Goal: Navigation & Orientation: Find specific page/section

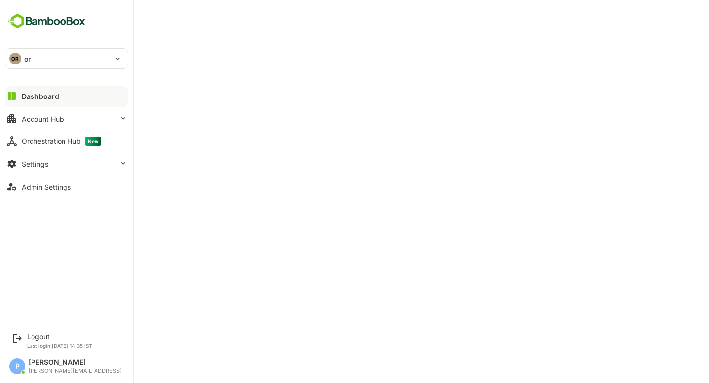
click at [75, 56] on div "OR or" at bounding box center [60, 59] width 110 height 20
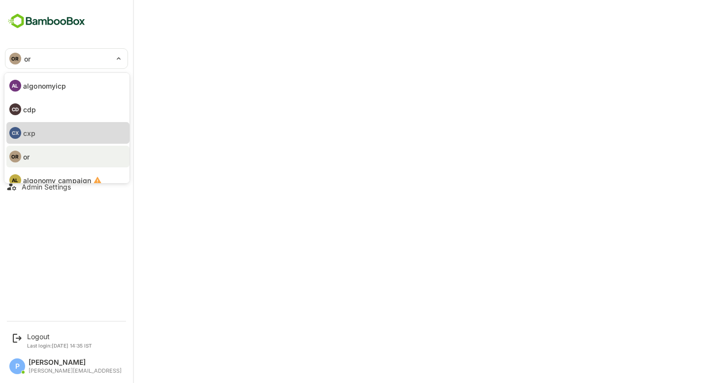
click at [52, 132] on li "CX cxp" at bounding box center [67, 133] width 123 height 22
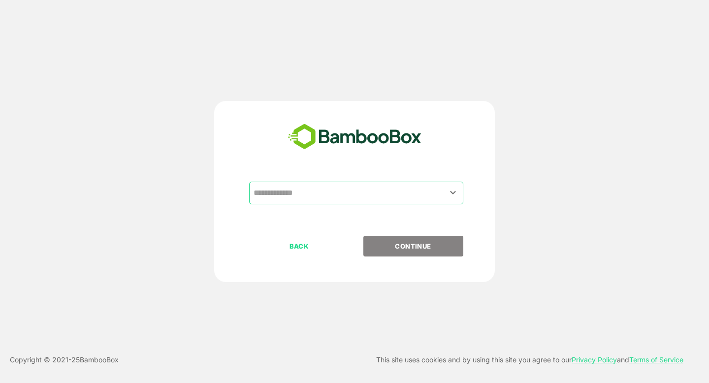
click at [324, 203] on div "​" at bounding box center [356, 193] width 214 height 23
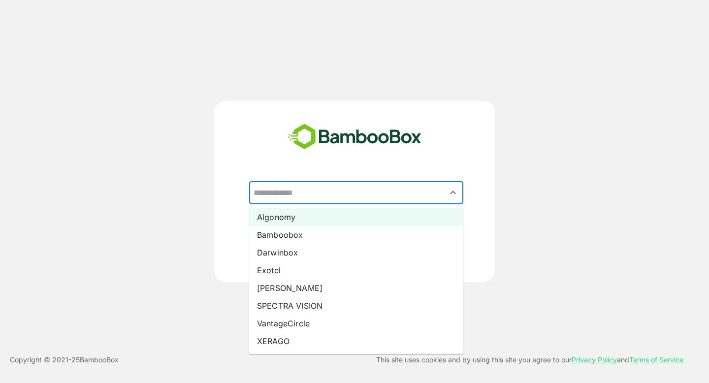
click at [310, 216] on li "Algonomy" at bounding box center [356, 217] width 214 height 18
type input "********"
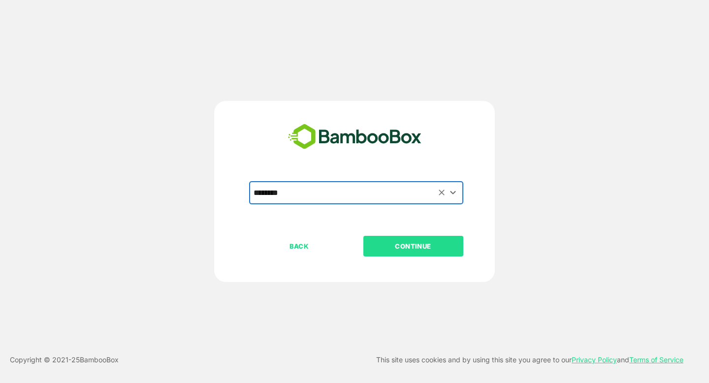
click at [393, 243] on p "CONTINUE" at bounding box center [413, 246] width 99 height 11
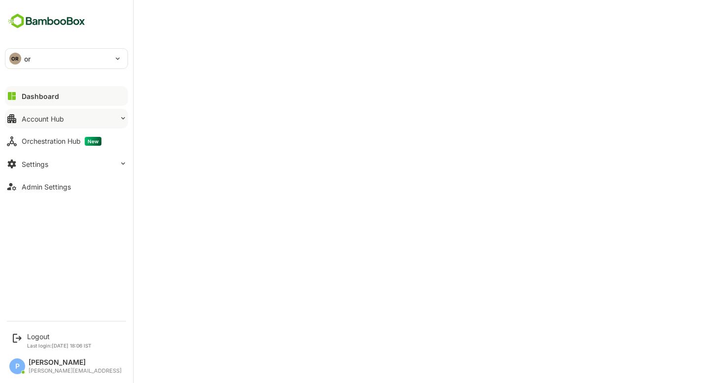
click at [73, 120] on button "Account Hub" at bounding box center [66, 119] width 123 height 20
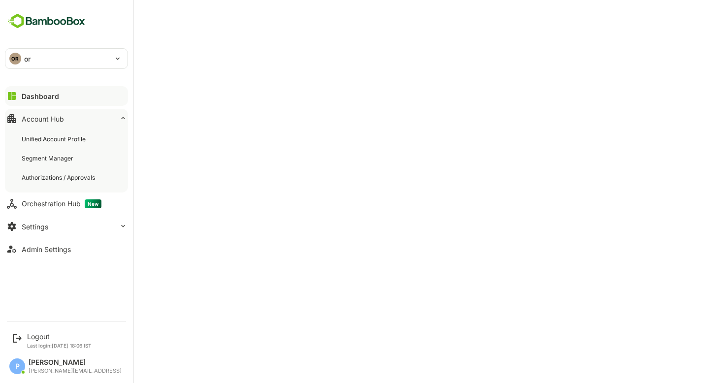
click at [77, 60] on div "OR or" at bounding box center [60, 59] width 110 height 20
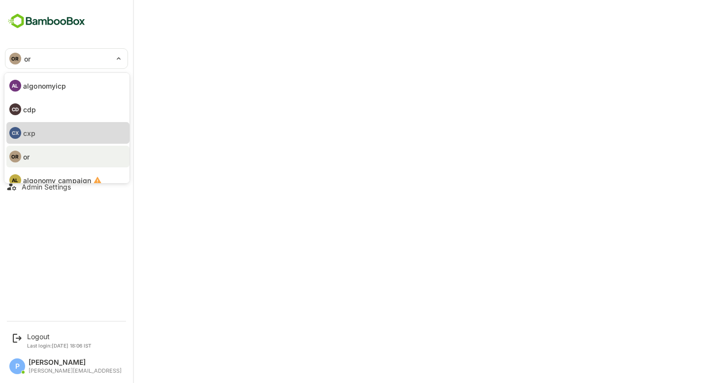
click at [37, 128] on li "CX cxp" at bounding box center [67, 133] width 123 height 22
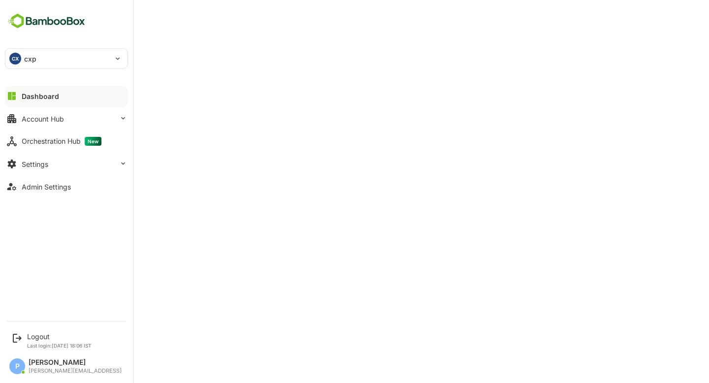
click at [54, 100] on button "Dashboard" at bounding box center [66, 96] width 123 height 20
click at [58, 127] on button "Account Hub" at bounding box center [66, 119] width 123 height 20
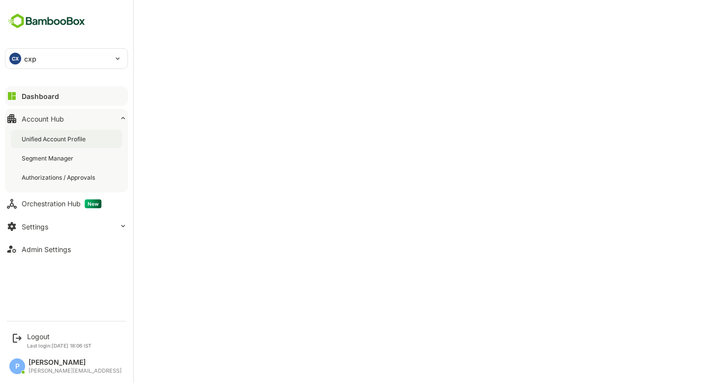
click at [64, 138] on div "Unified Account Profile" at bounding box center [55, 139] width 66 height 8
click at [58, 89] on button "Dashboard" at bounding box center [66, 96] width 123 height 20
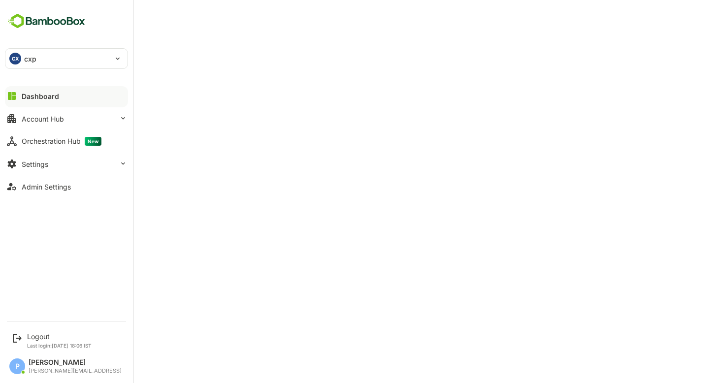
click at [52, 61] on div "CX cxp" at bounding box center [60, 59] width 110 height 20
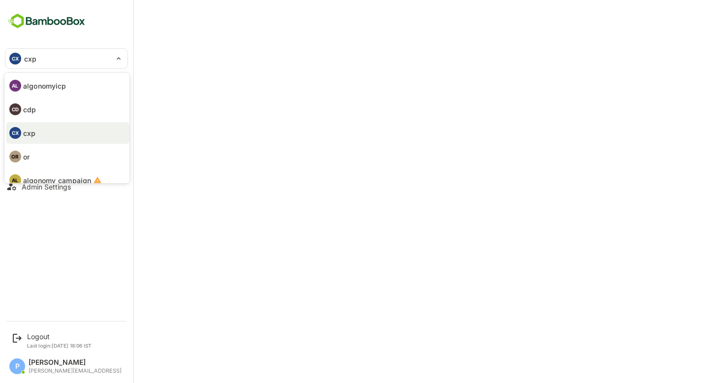
click at [57, 88] on p "algonomyicp" at bounding box center [44, 86] width 43 height 10
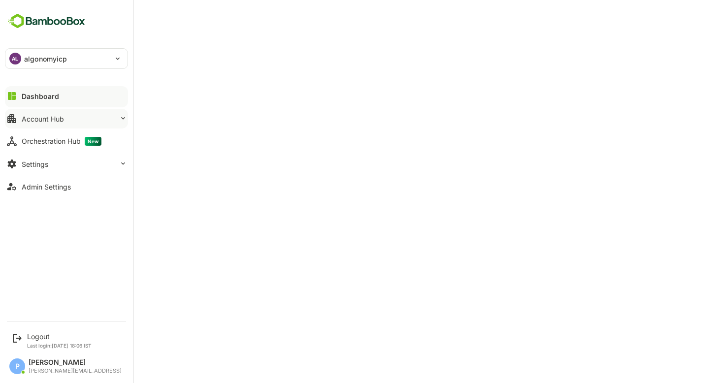
click at [92, 127] on button "Account Hub" at bounding box center [66, 119] width 123 height 20
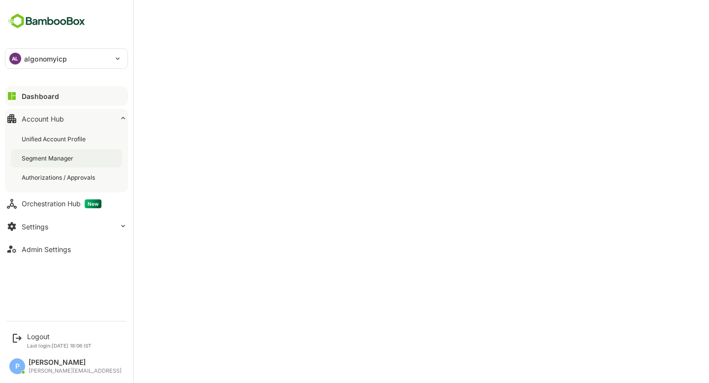
click at [90, 164] on div "Segment Manager" at bounding box center [66, 158] width 111 height 18
click at [20, 98] on button "Dashboard" at bounding box center [66, 96] width 123 height 20
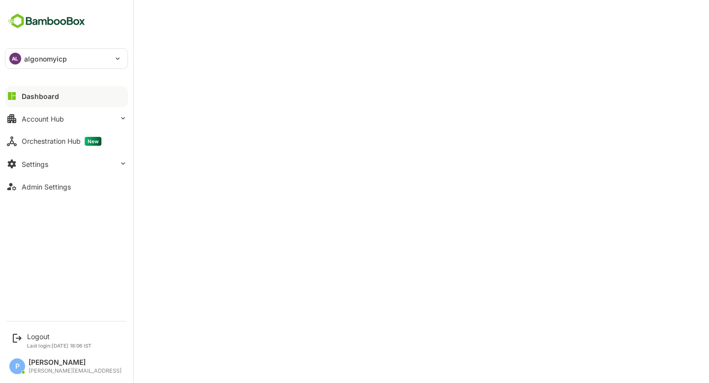
click at [41, 61] on p "algonomyicp" at bounding box center [45, 59] width 43 height 10
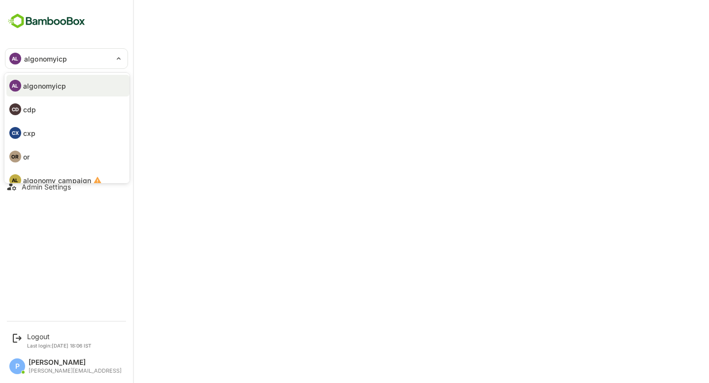
scroll to position [57, 0]
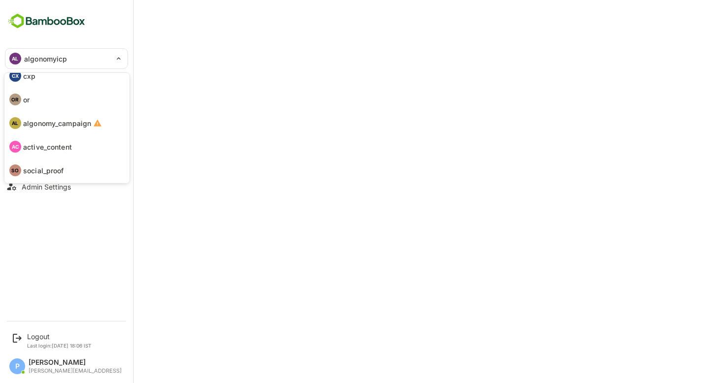
click at [52, 167] on p "social_proof" at bounding box center [43, 171] width 41 height 10
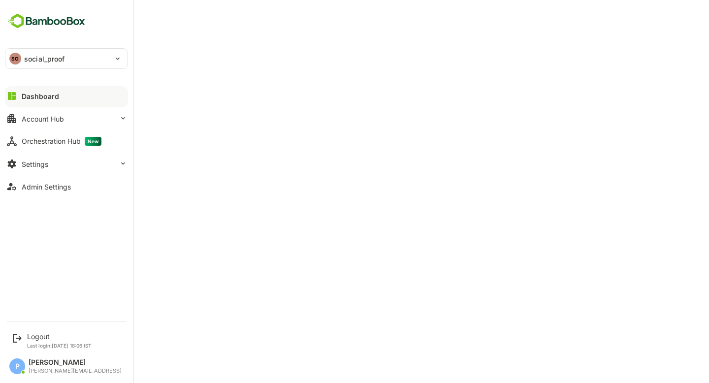
click at [53, 55] on p "social_proof" at bounding box center [44, 59] width 41 height 10
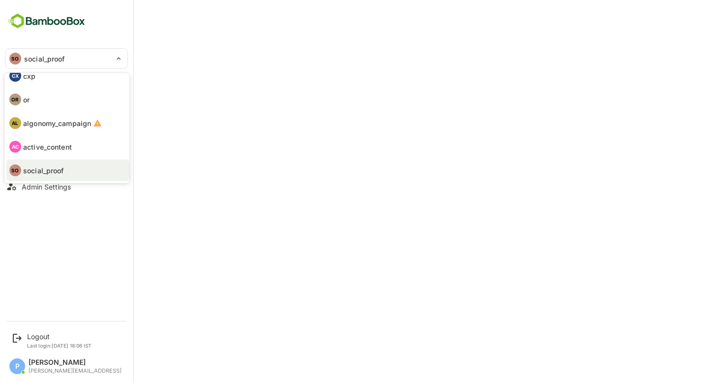
click at [61, 153] on li "AC active_content" at bounding box center [67, 147] width 123 height 22
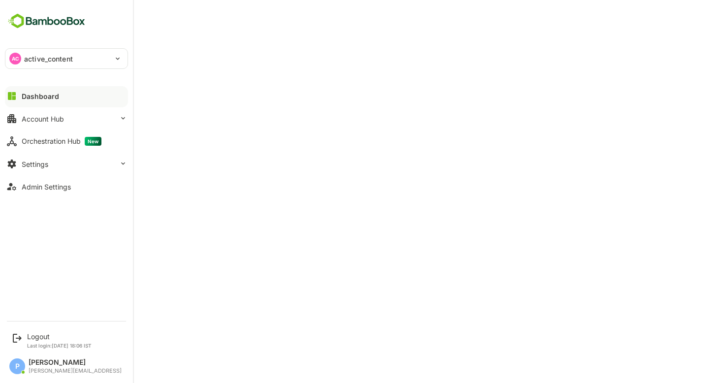
click at [68, 64] on p "active_content" at bounding box center [48, 59] width 49 height 10
click at [45, 57] on p "active_content" at bounding box center [48, 59] width 49 height 10
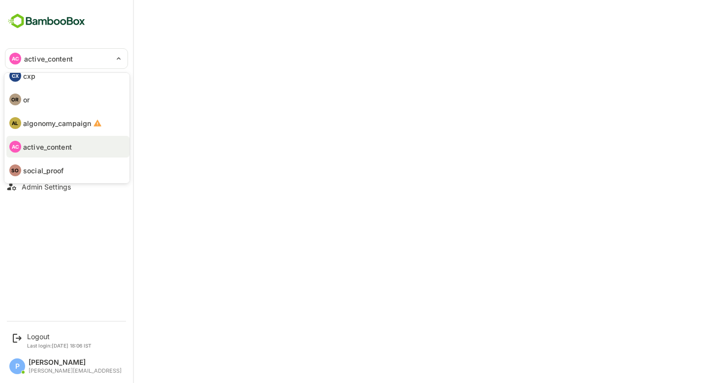
click at [48, 82] on li "CX cxp" at bounding box center [67, 76] width 123 height 22
type input "***"
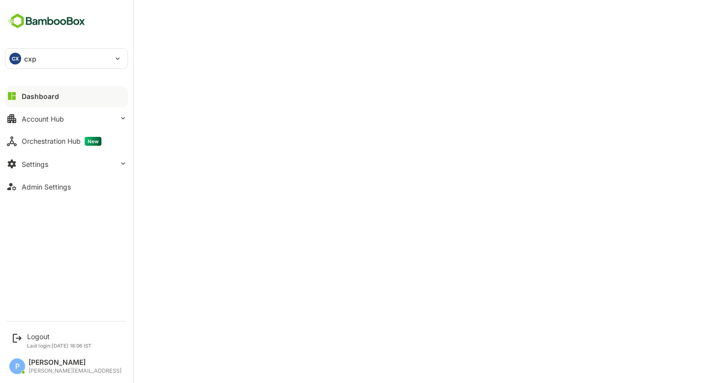
click at [44, 61] on div "CX cxp" at bounding box center [60, 59] width 110 height 20
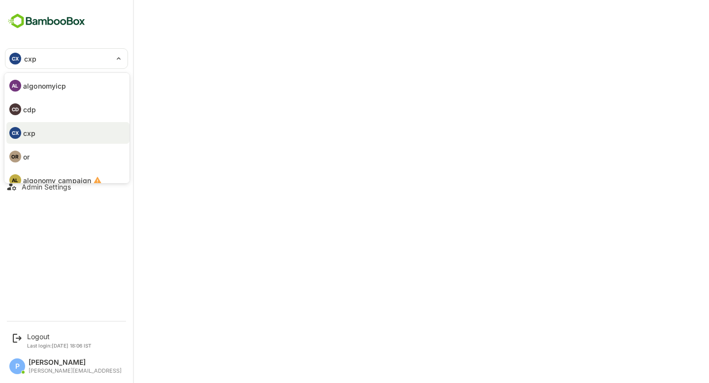
click at [37, 157] on li "OR or" at bounding box center [67, 157] width 123 height 22
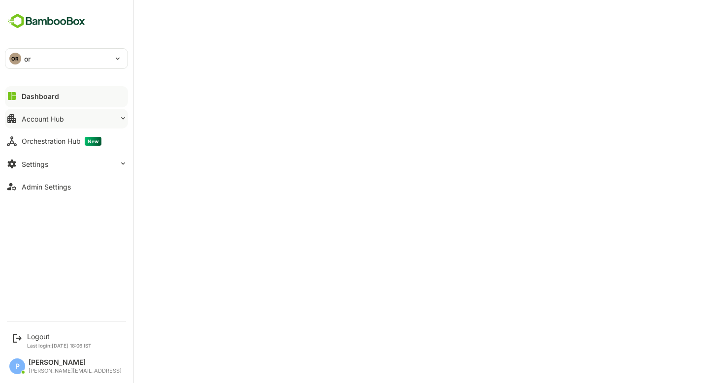
click at [79, 118] on button "Account Hub" at bounding box center [66, 119] width 123 height 20
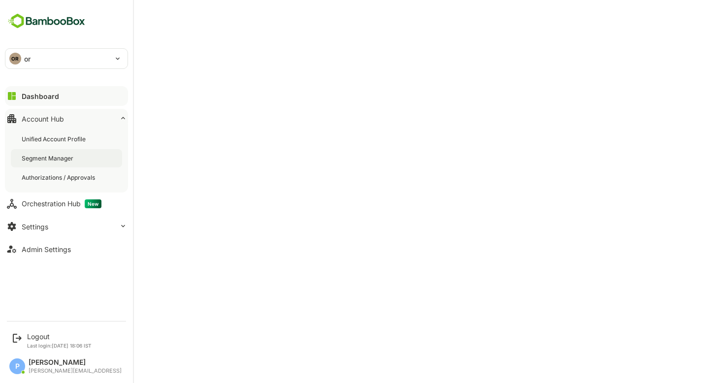
click at [62, 164] on div "Segment Manager" at bounding box center [66, 158] width 111 height 18
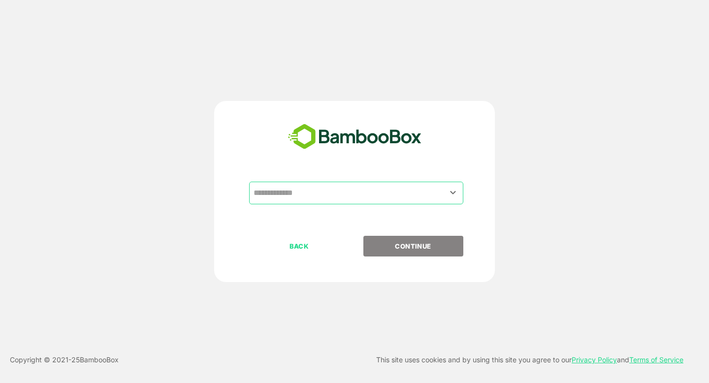
click at [278, 194] on input "text" at bounding box center [356, 193] width 210 height 19
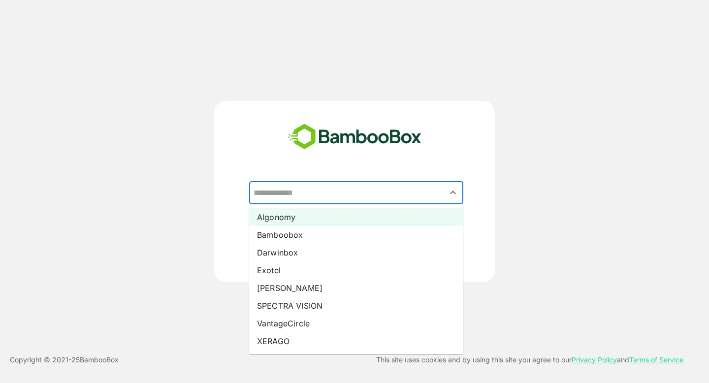
click at [288, 219] on li "Algonomy" at bounding box center [356, 217] width 214 height 18
type input "********"
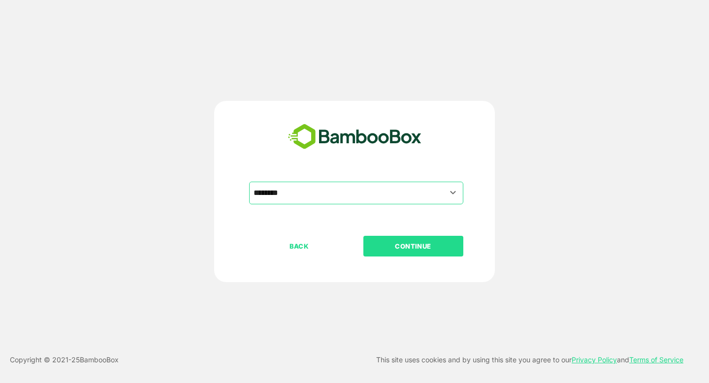
click at [400, 245] on p "CONTINUE" at bounding box center [413, 246] width 99 height 11
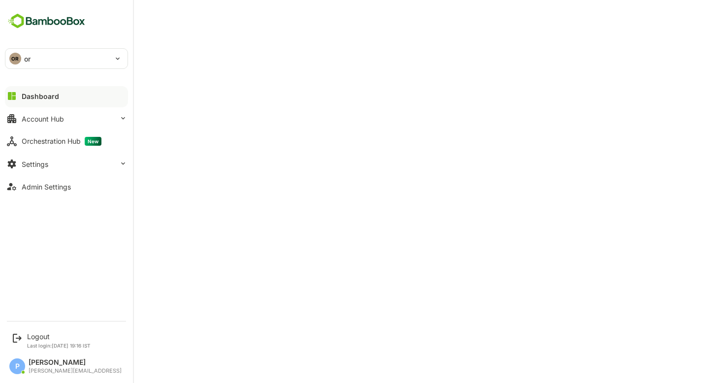
click at [15, 97] on icon at bounding box center [12, 96] width 8 height 8
click at [54, 96] on div "Dashboard" at bounding box center [40, 96] width 37 height 8
click at [29, 64] on div "OR or" at bounding box center [60, 59] width 110 height 20
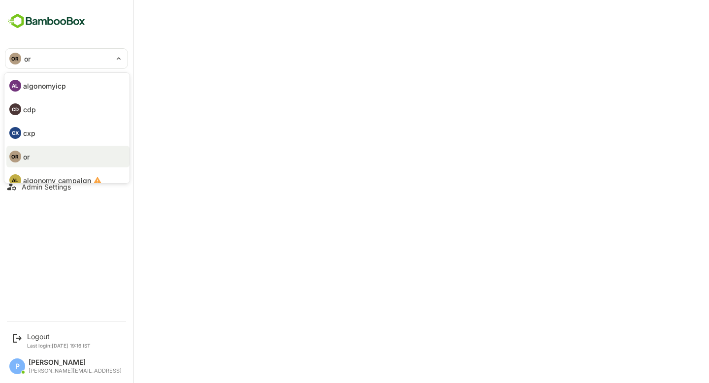
click at [47, 135] on li "CX cxp" at bounding box center [67, 133] width 123 height 22
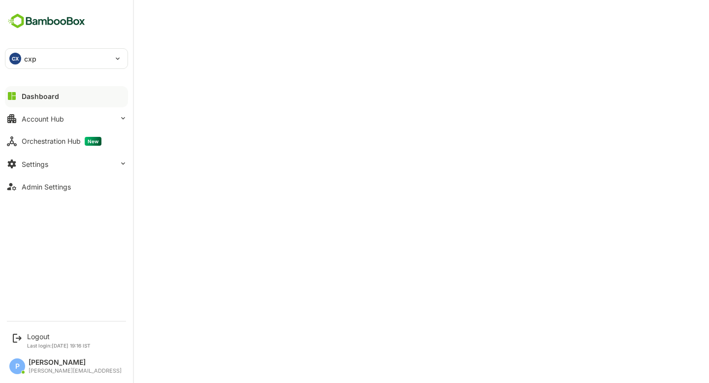
click at [91, 61] on div "CX cxp" at bounding box center [60, 59] width 110 height 20
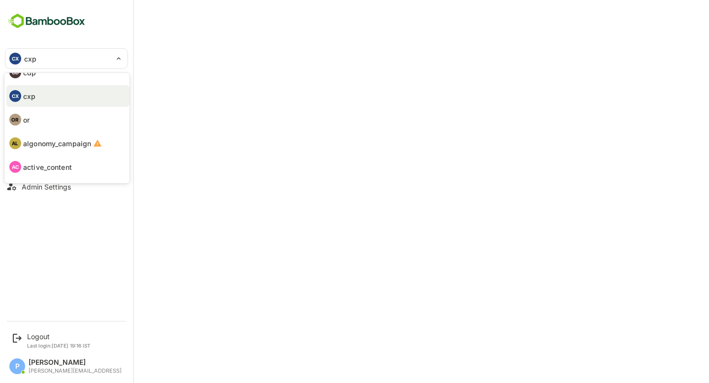
scroll to position [57, 0]
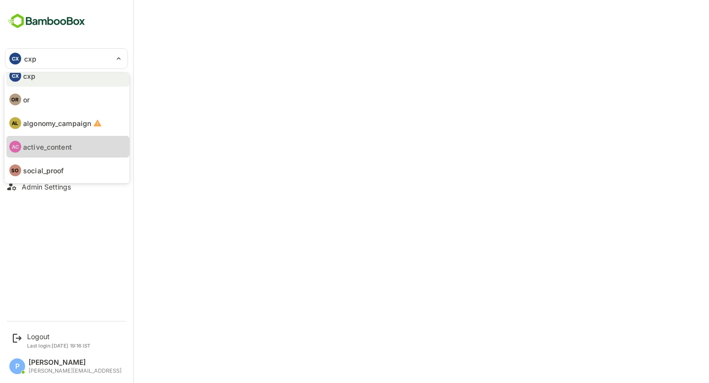
click at [64, 152] on p "active_content" at bounding box center [47, 147] width 49 height 10
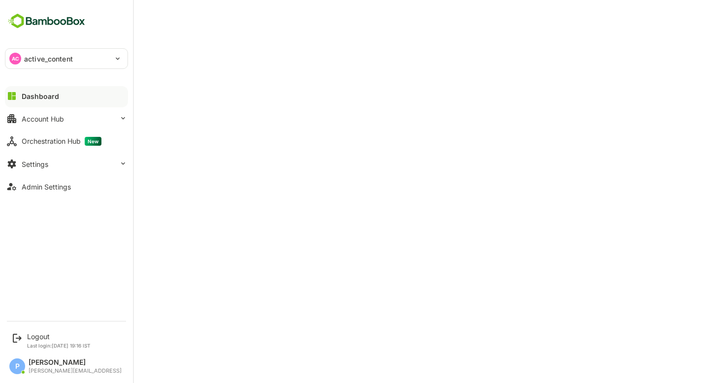
click at [29, 58] on p "active_content" at bounding box center [48, 59] width 49 height 10
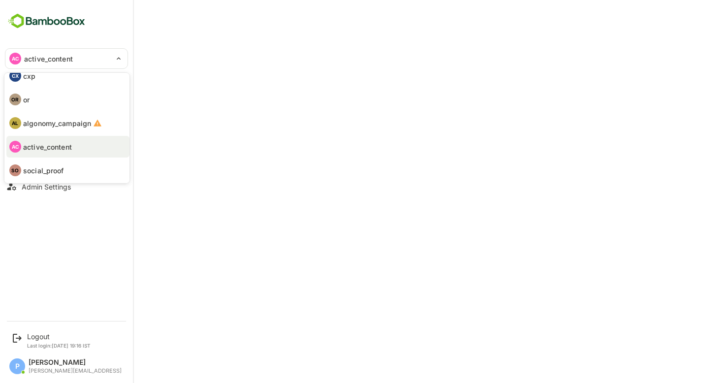
scroll to position [0, 0]
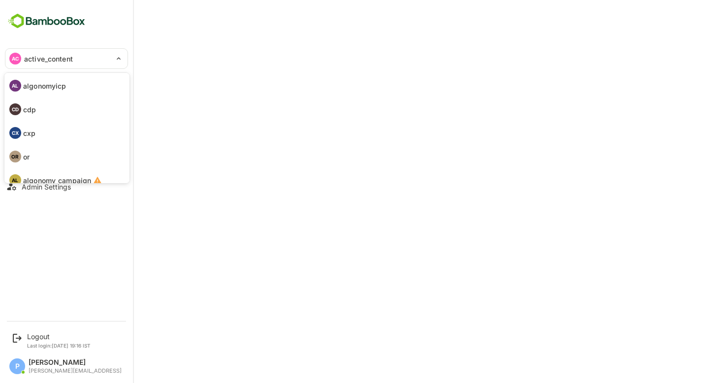
click at [68, 84] on li "AL algonomyicp" at bounding box center [67, 86] width 123 height 22
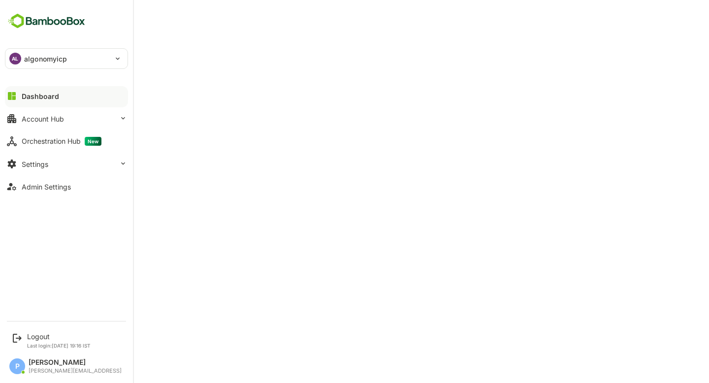
click at [21, 54] on div "AL algonomyicp" at bounding box center [60, 59] width 110 height 20
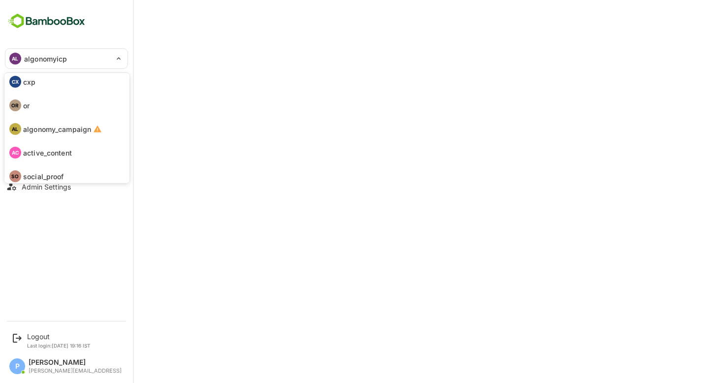
scroll to position [57, 0]
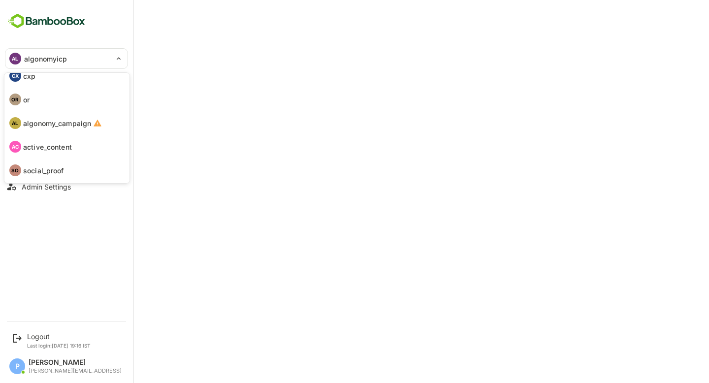
click at [67, 167] on li "SO social_proof" at bounding box center [67, 171] width 123 height 22
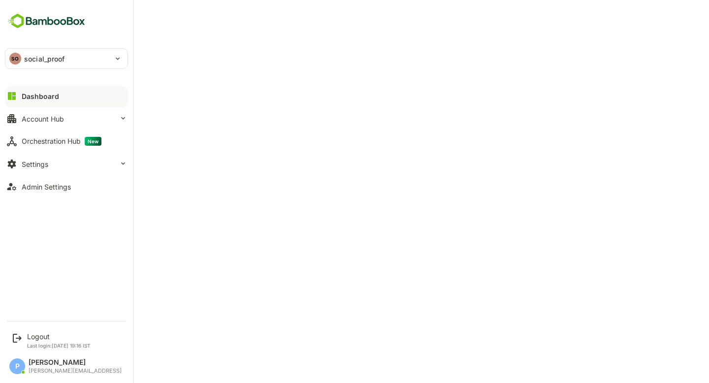
click at [86, 92] on button "Dashboard" at bounding box center [66, 96] width 123 height 20
click at [63, 122] on div "Account Hub" at bounding box center [43, 119] width 42 height 8
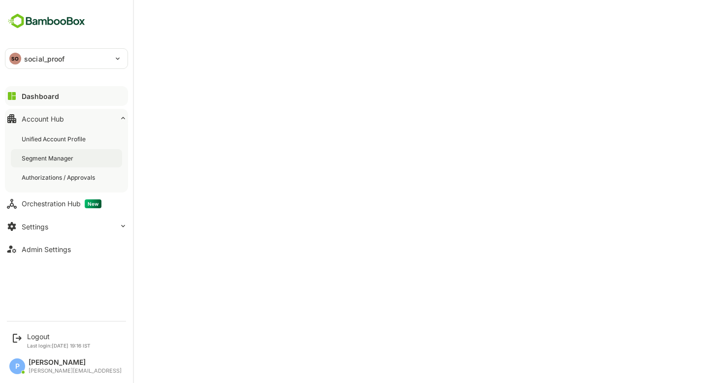
click at [52, 153] on div "Segment Manager" at bounding box center [66, 158] width 111 height 18
click at [19, 90] on button "Dashboard" at bounding box center [66, 96] width 123 height 20
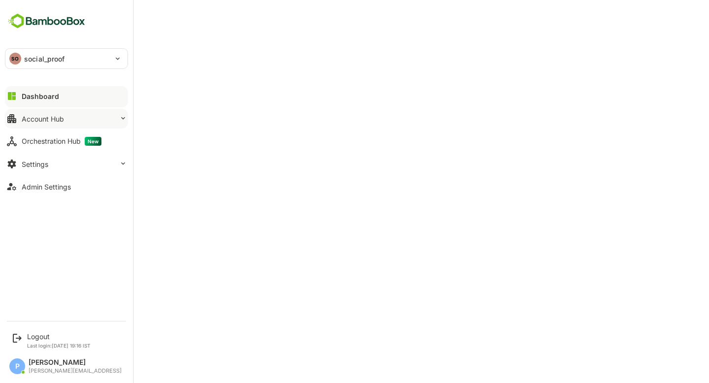
click at [80, 126] on button "Account Hub" at bounding box center [66, 119] width 123 height 20
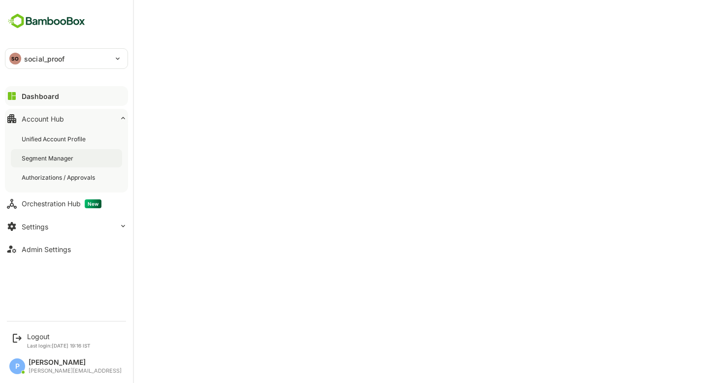
click at [81, 158] on div "Segment Manager" at bounding box center [66, 158] width 111 height 18
click at [86, 140] on div "Unified Account Profile" at bounding box center [55, 139] width 66 height 8
click at [54, 96] on div "Dashboard" at bounding box center [39, 96] width 35 height 8
